Goal: Navigation & Orientation: Understand site structure

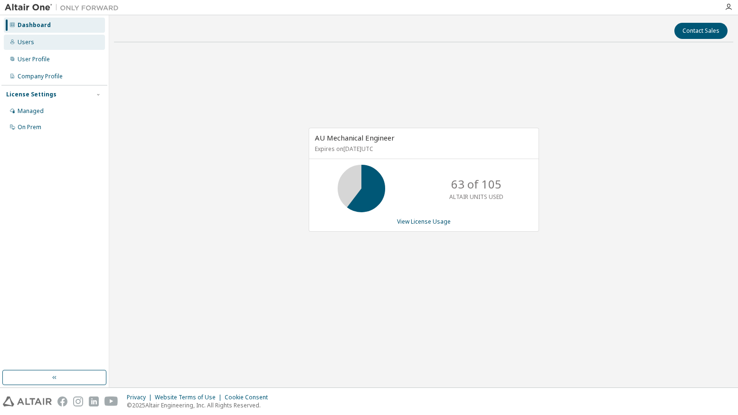
click at [44, 47] on div "Users" at bounding box center [54, 42] width 101 height 15
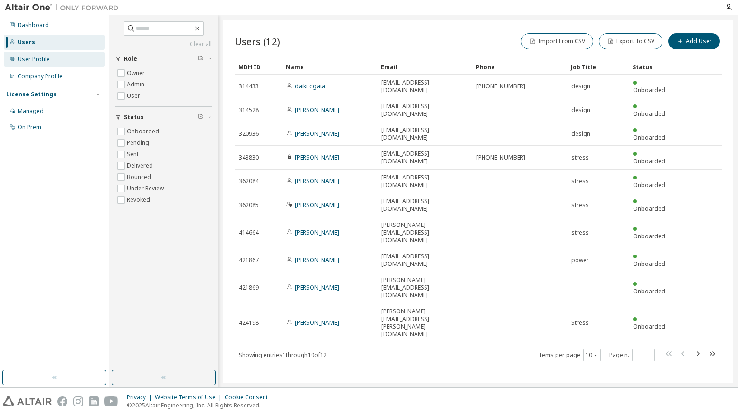
click at [42, 58] on div "User Profile" at bounding box center [34, 60] width 32 height 8
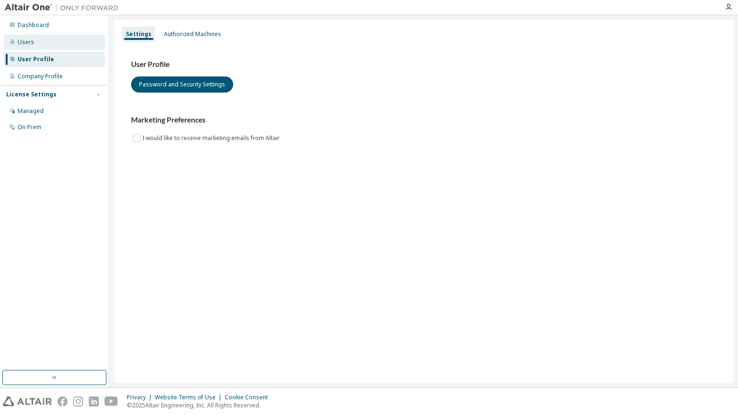
click at [40, 37] on div "Users" at bounding box center [54, 42] width 101 height 15
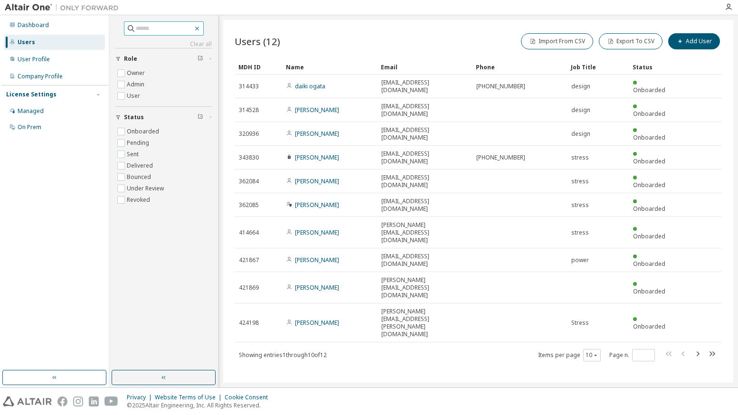
click at [201, 28] on icon "button" at bounding box center [197, 29] width 8 height 8
click at [697, 348] on icon "button" at bounding box center [697, 353] width 11 height 11
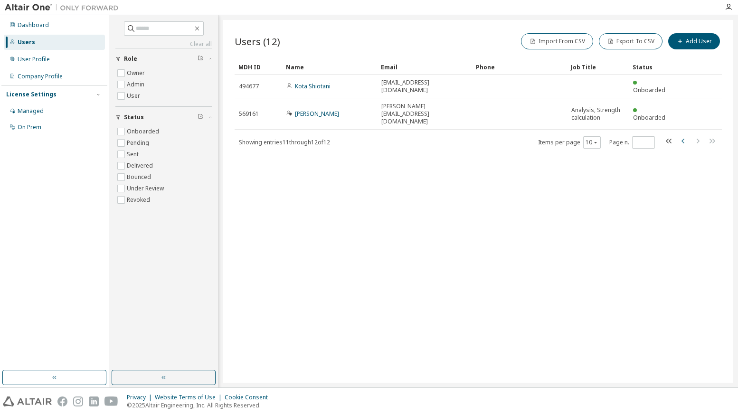
click at [683, 135] on icon "button" at bounding box center [683, 140] width 11 height 11
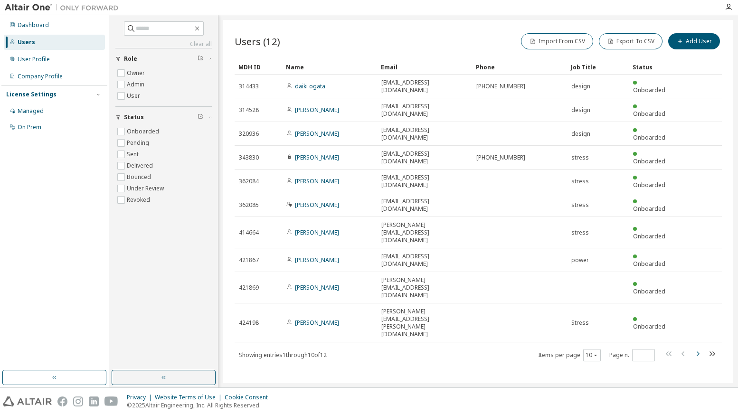
click at [697, 348] on icon "button" at bounding box center [697, 353] width 11 height 11
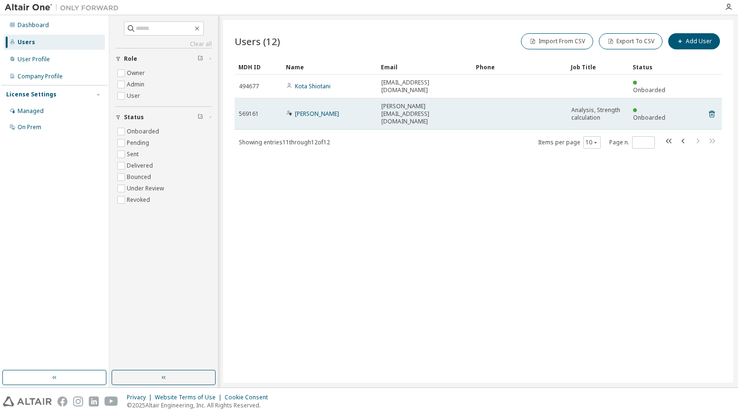
click at [288, 110] on icon at bounding box center [289, 113] width 6 height 6
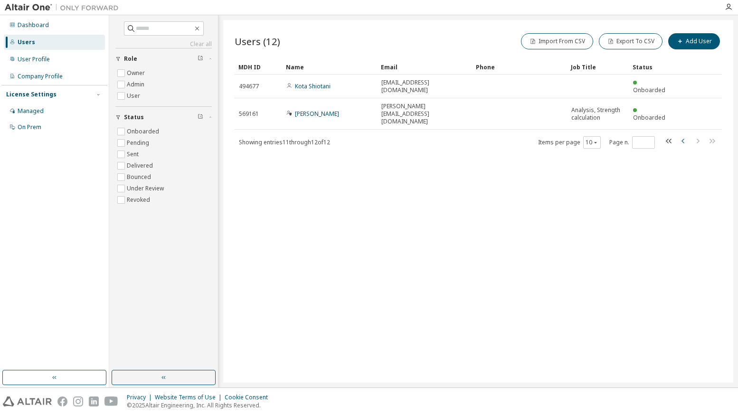
click at [683, 139] on icon "button" at bounding box center [683, 141] width 3 height 5
type input "*"
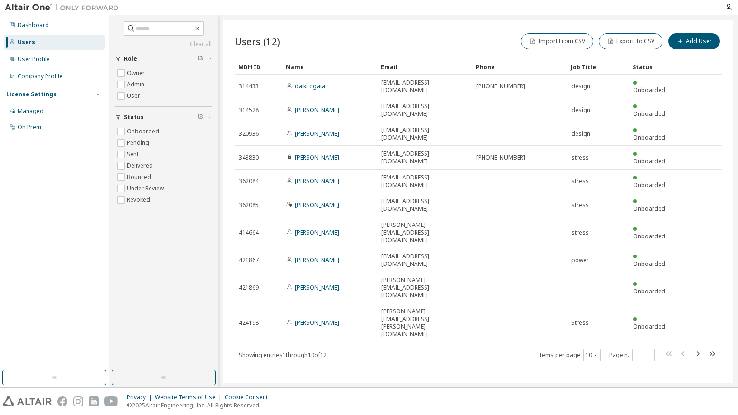
click at [367, 313] on div "Users (12) Import From CSV Export To CSV Add User Clear Load Save Save As Field…" at bounding box center [478, 201] width 510 height 363
click at [350, 294] on div "Users (12) Import From CSV Export To CSV Add User Clear Load Save Save As Field…" at bounding box center [478, 201] width 510 height 363
click at [35, 56] on div "User Profile" at bounding box center [34, 60] width 32 height 8
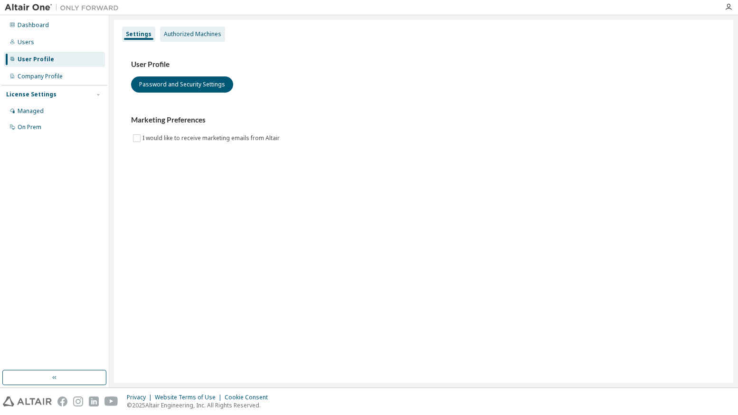
click at [196, 34] on div "Authorized Machines" at bounding box center [192, 34] width 57 height 8
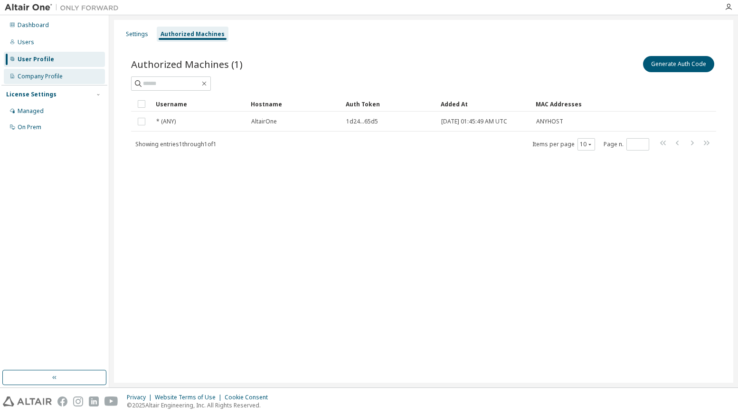
click at [27, 78] on div "Company Profile" at bounding box center [40, 77] width 45 height 8
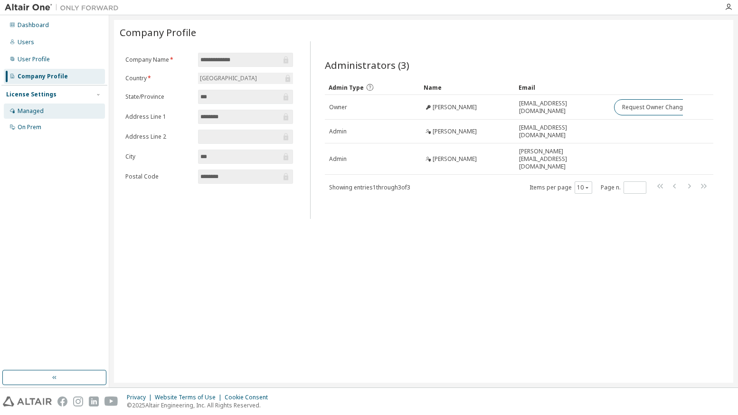
click at [35, 110] on div "Managed" at bounding box center [31, 111] width 26 height 8
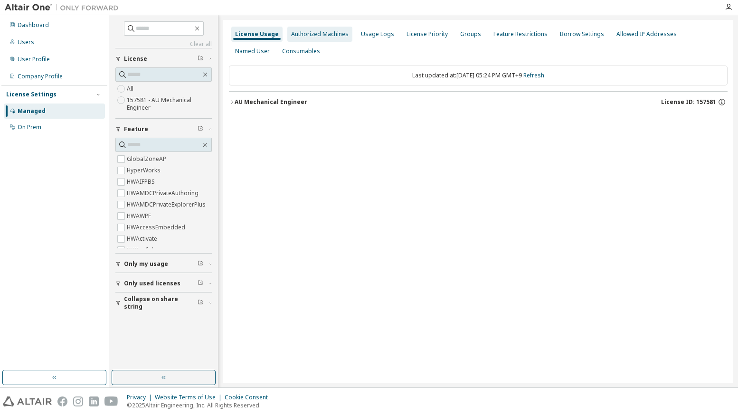
click at [315, 33] on div "Authorized Machines" at bounding box center [319, 34] width 57 height 8
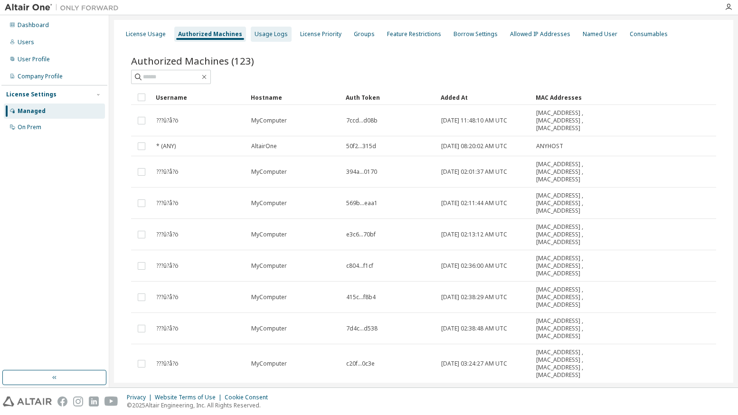
click at [275, 37] on div "Usage Logs" at bounding box center [271, 34] width 33 height 8
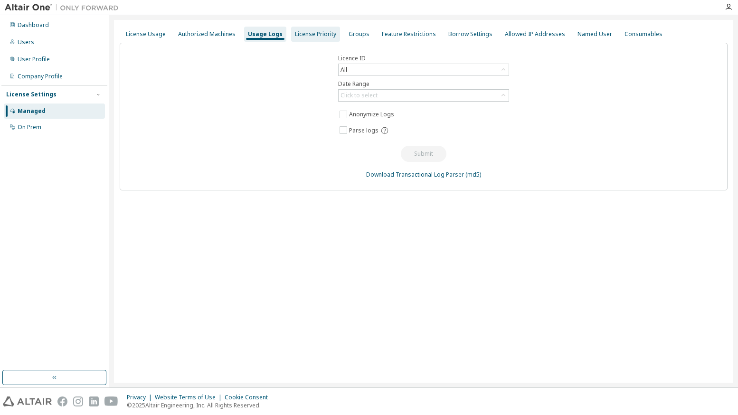
click at [315, 39] on div "License Priority" at bounding box center [315, 34] width 49 height 15
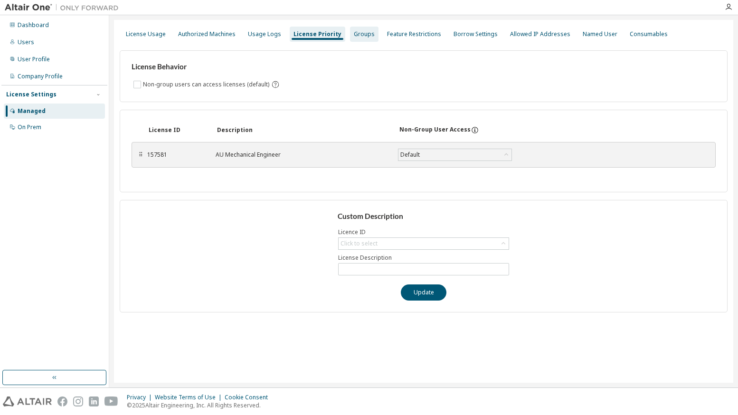
click at [356, 33] on div "Groups" at bounding box center [364, 34] width 21 height 8
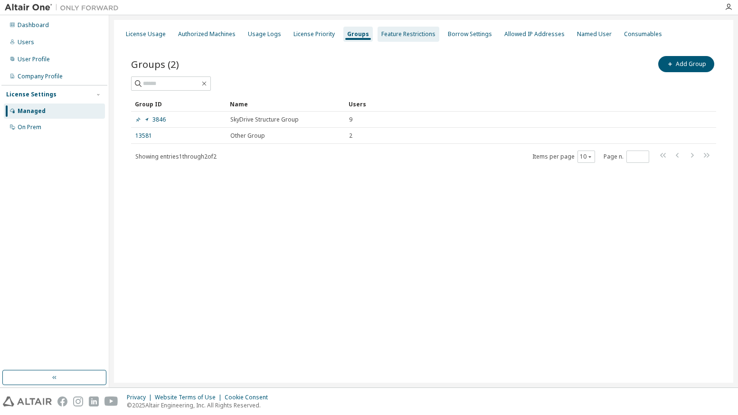
click at [395, 35] on div "Feature Restrictions" at bounding box center [408, 34] width 54 height 8
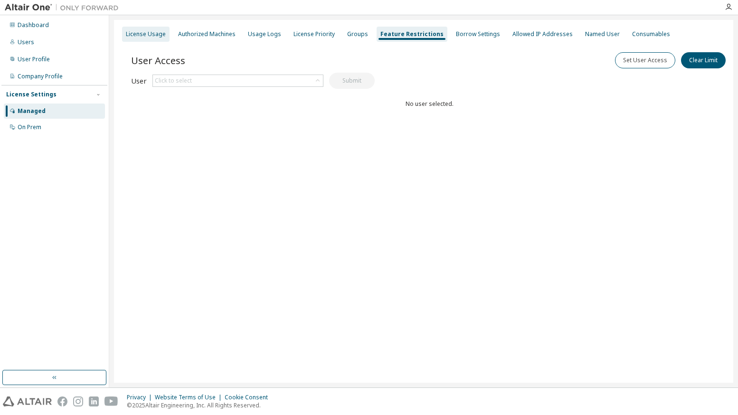
click at [144, 37] on div "License Usage" at bounding box center [146, 34] width 40 height 8
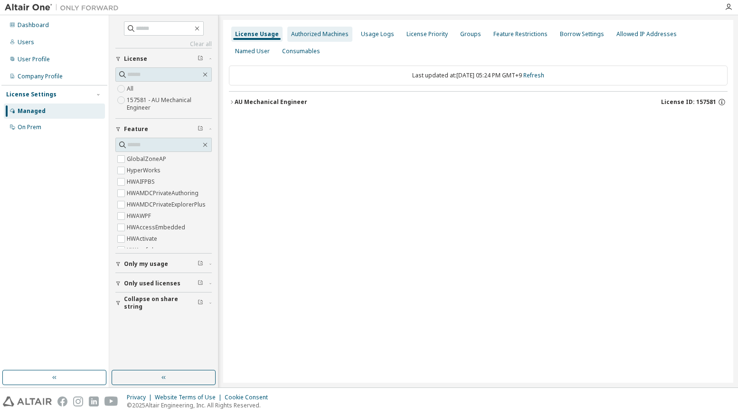
click at [309, 38] on div "Authorized Machines" at bounding box center [319, 34] width 65 height 15
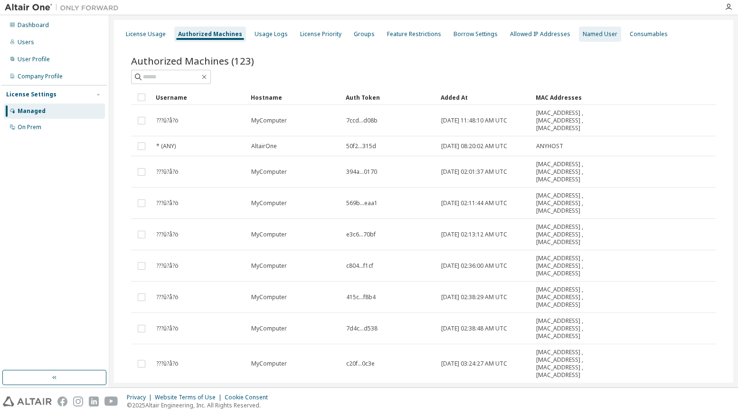
click at [585, 30] on div "Named User" at bounding box center [600, 34] width 35 height 8
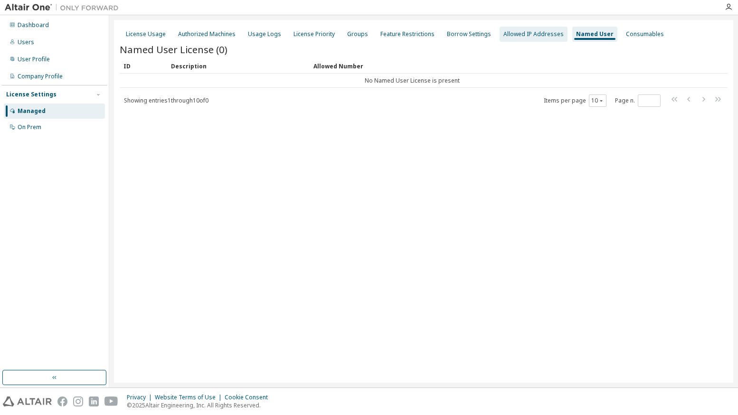
click at [520, 38] on div "Allowed IP Addresses" at bounding box center [534, 34] width 68 height 15
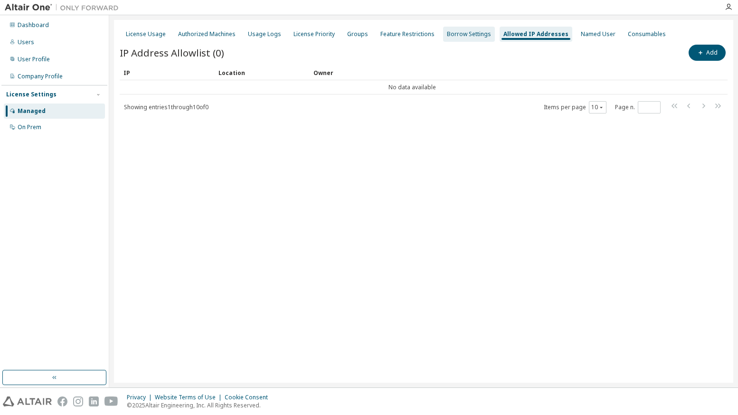
click at [454, 31] on div "Borrow Settings" at bounding box center [469, 34] width 44 height 8
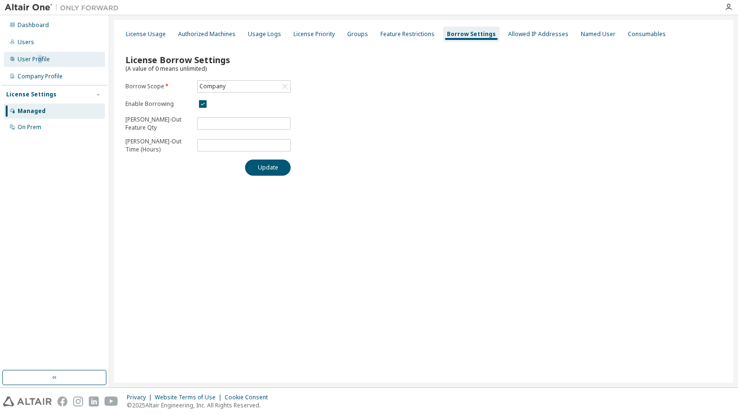
click at [39, 54] on div "User Profile" at bounding box center [54, 59] width 101 height 15
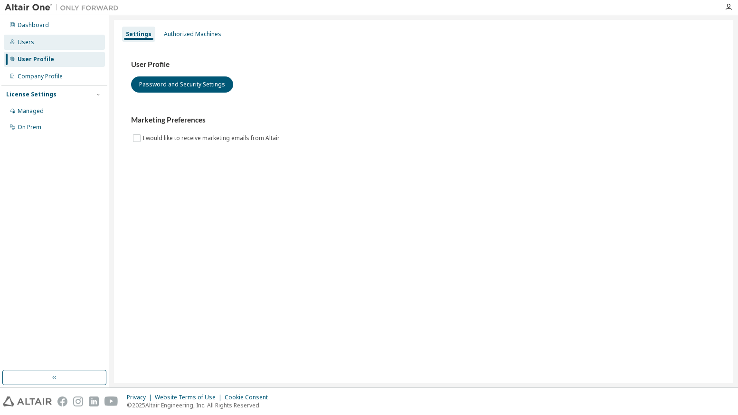
click at [44, 44] on div "Users" at bounding box center [54, 42] width 101 height 15
